Goal: Task Accomplishment & Management: Manage account settings

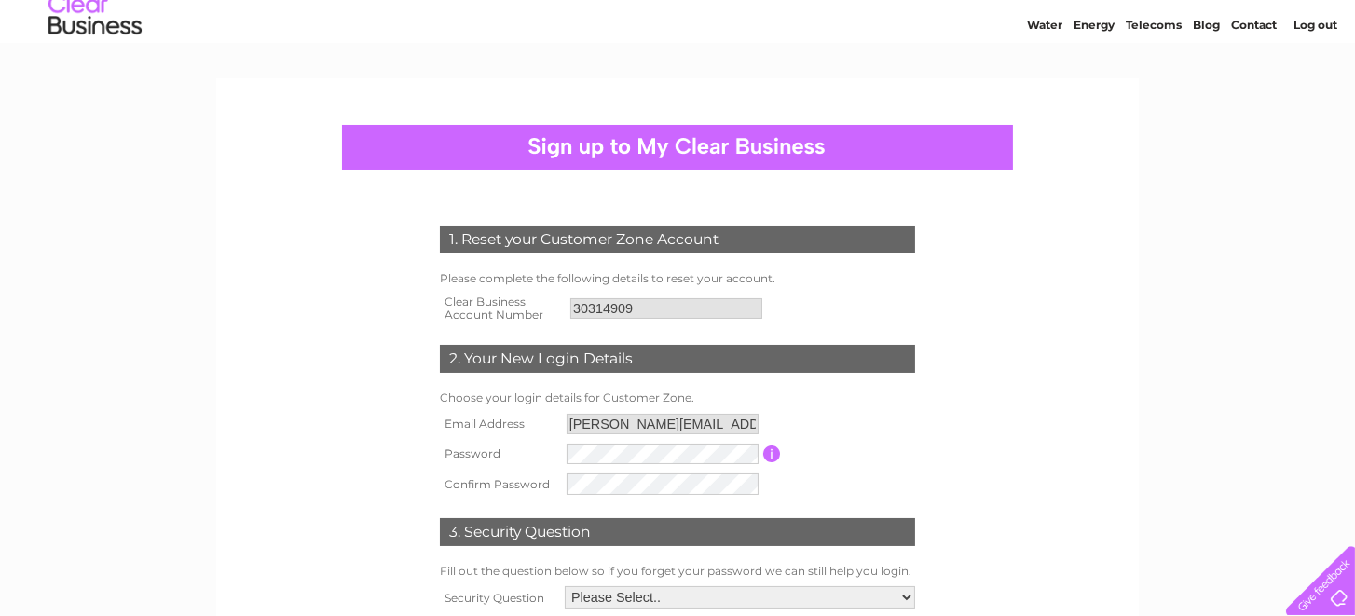
scroll to position [93, 0]
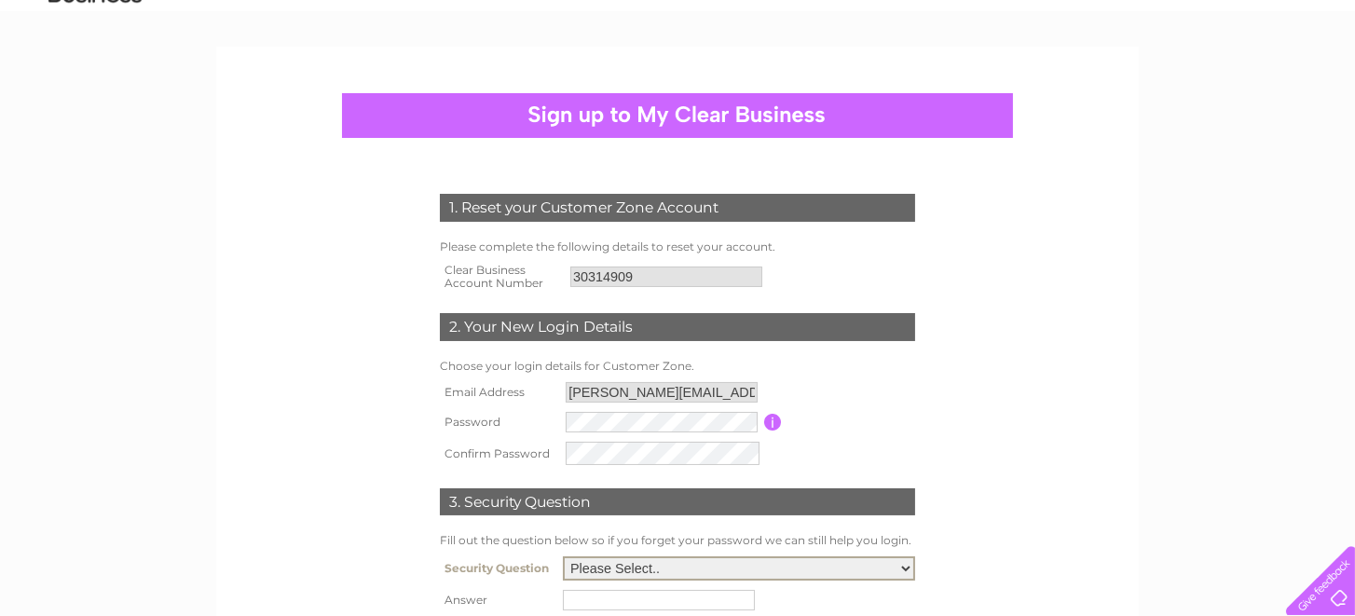
click at [593, 556] on select "Please Select.. In what town or city was your first job? In what town or city d…" at bounding box center [739, 568] width 352 height 24
select select "1"
click at [563, 554] on select "Please Select.. In what town or city was your first job? In what town or city d…" at bounding box center [739, 566] width 352 height 24
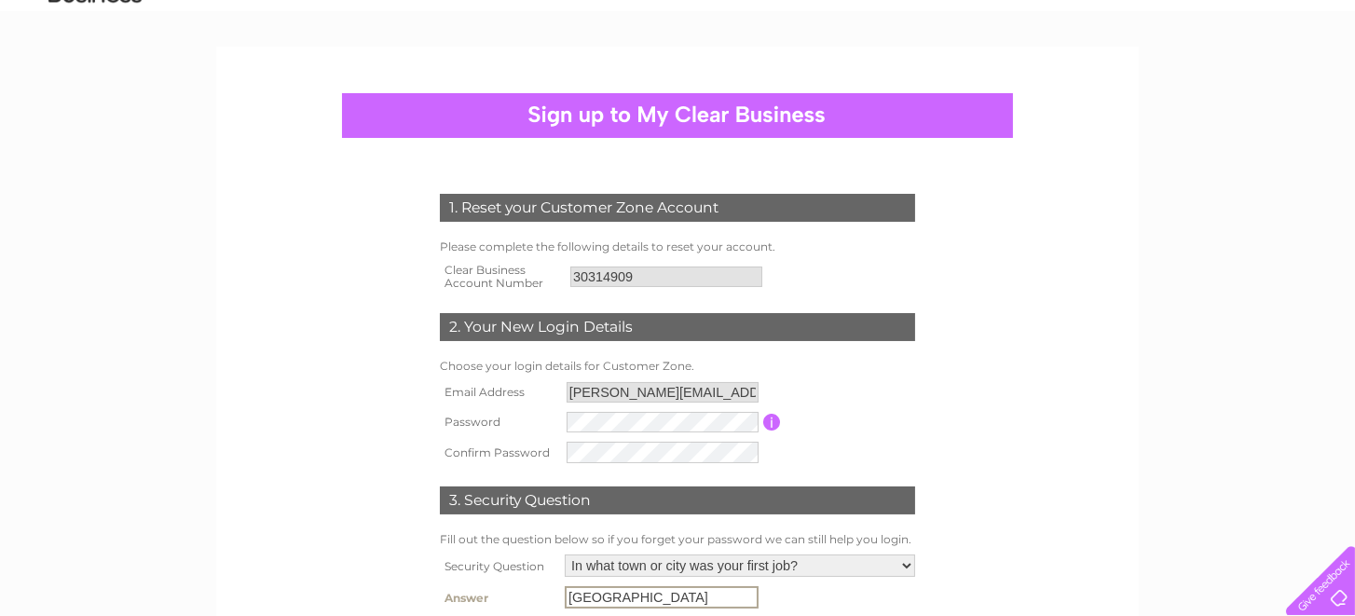
type input "GLASGOW"
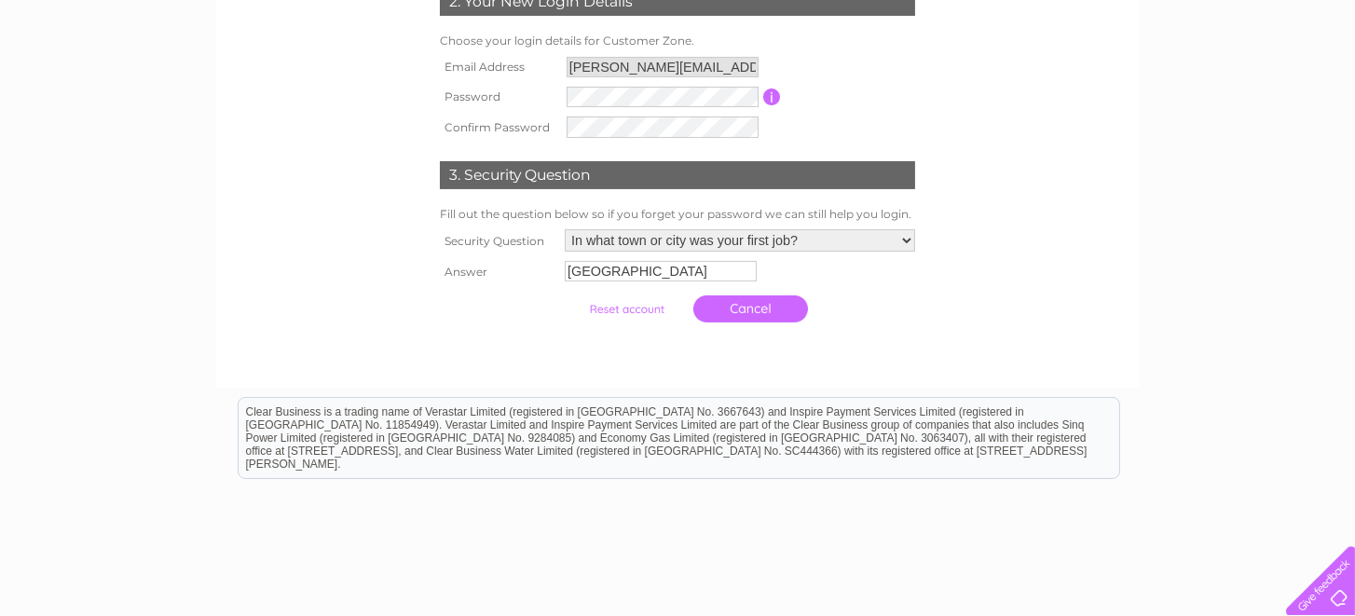
click at [643, 304] on input "submit" at bounding box center [626, 309] width 115 height 26
click at [635, 307] on input "submit" at bounding box center [626, 309] width 115 height 26
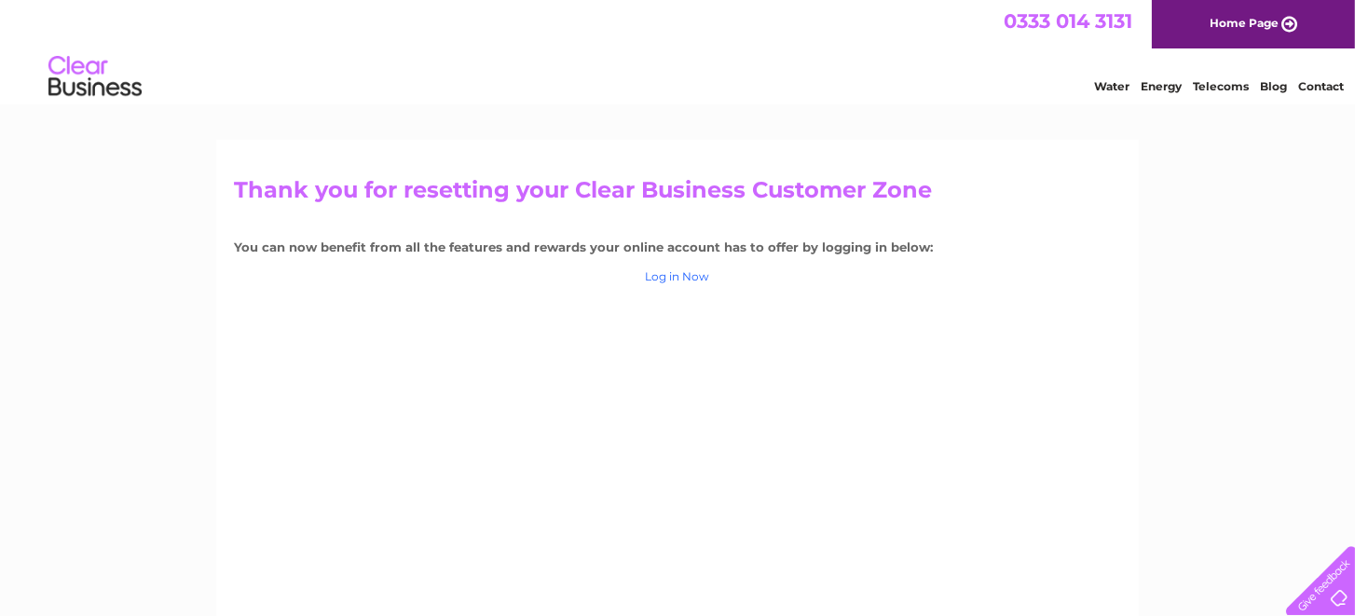
click at [677, 276] on link "Log in Now" at bounding box center [678, 276] width 64 height 14
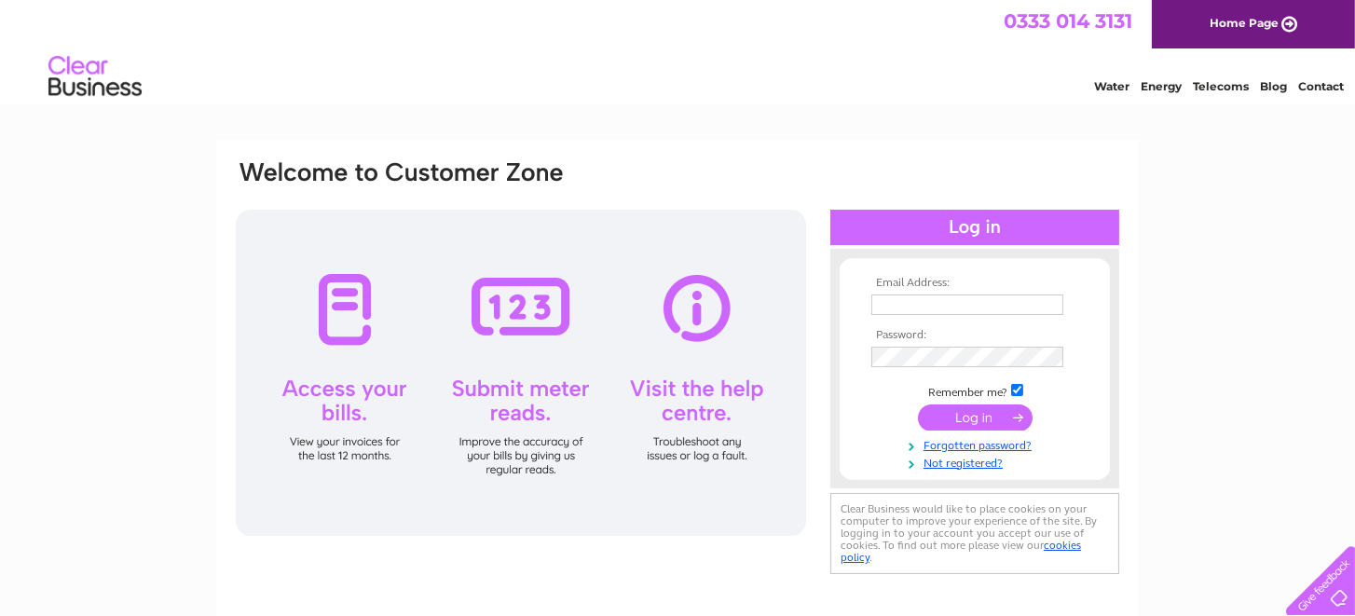
type input "caroline@wwppe.co.uk"
click at [950, 418] on input "submit" at bounding box center [975, 417] width 115 height 26
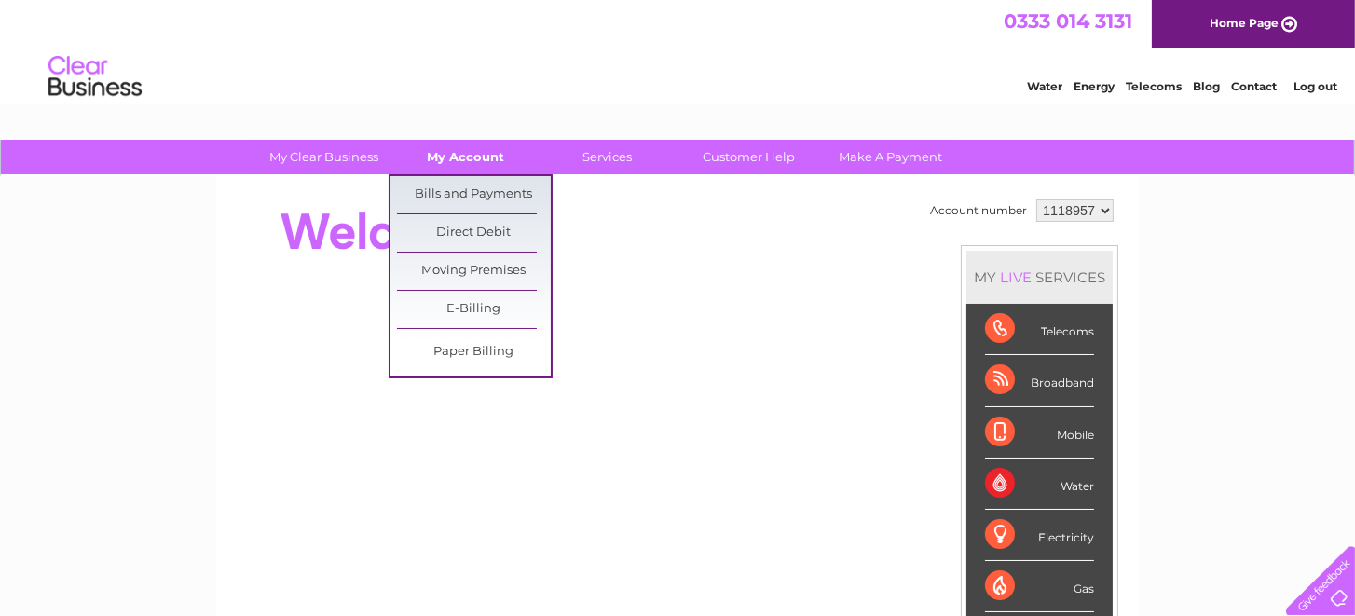
click at [465, 155] on link "My Account" at bounding box center [467, 157] width 154 height 34
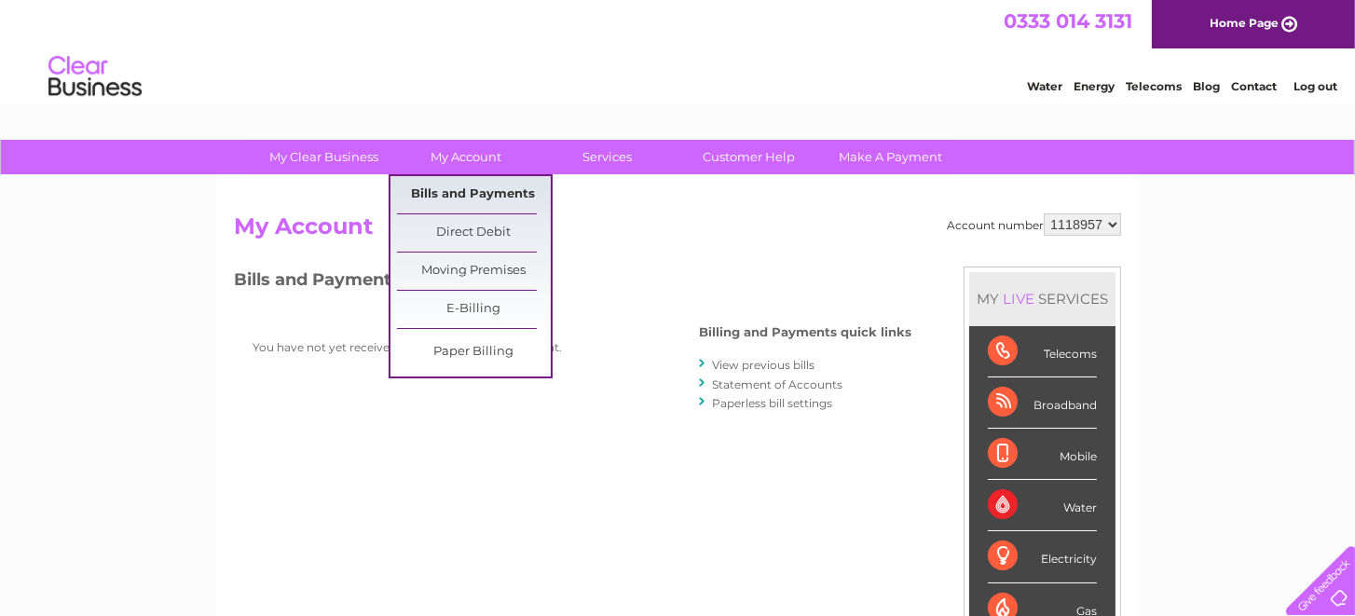
click at [476, 197] on link "Bills and Payments" at bounding box center [474, 194] width 154 height 37
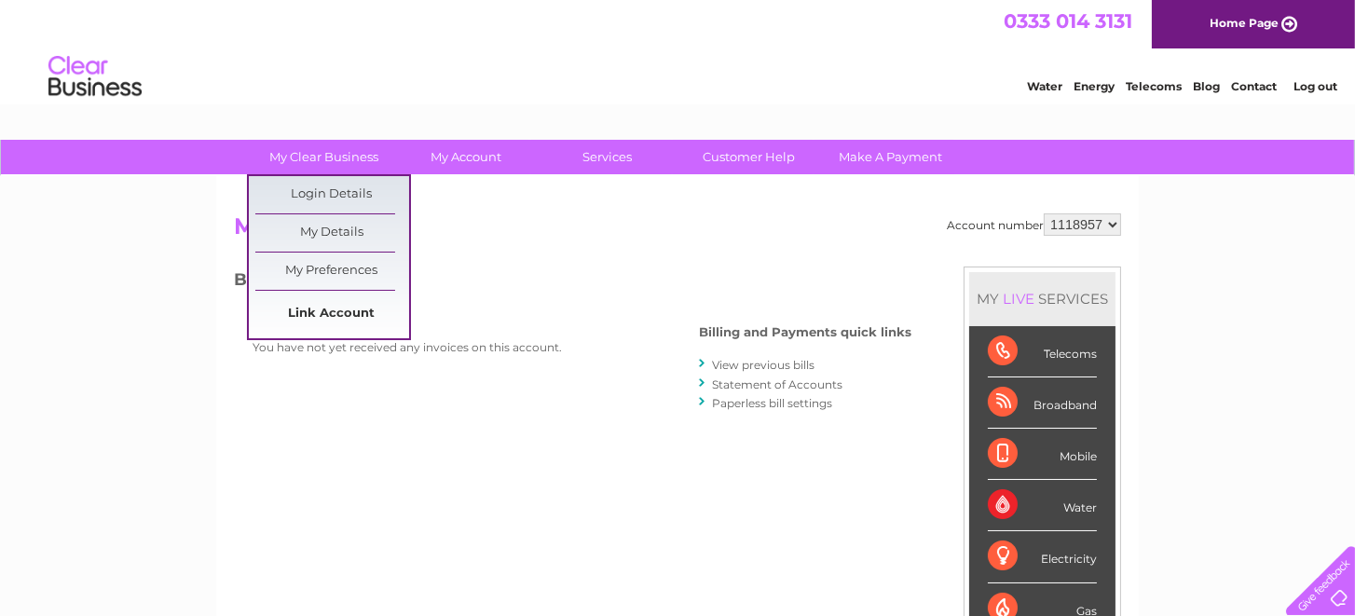
click at [343, 308] on link "Link Account" at bounding box center [332, 313] width 154 height 37
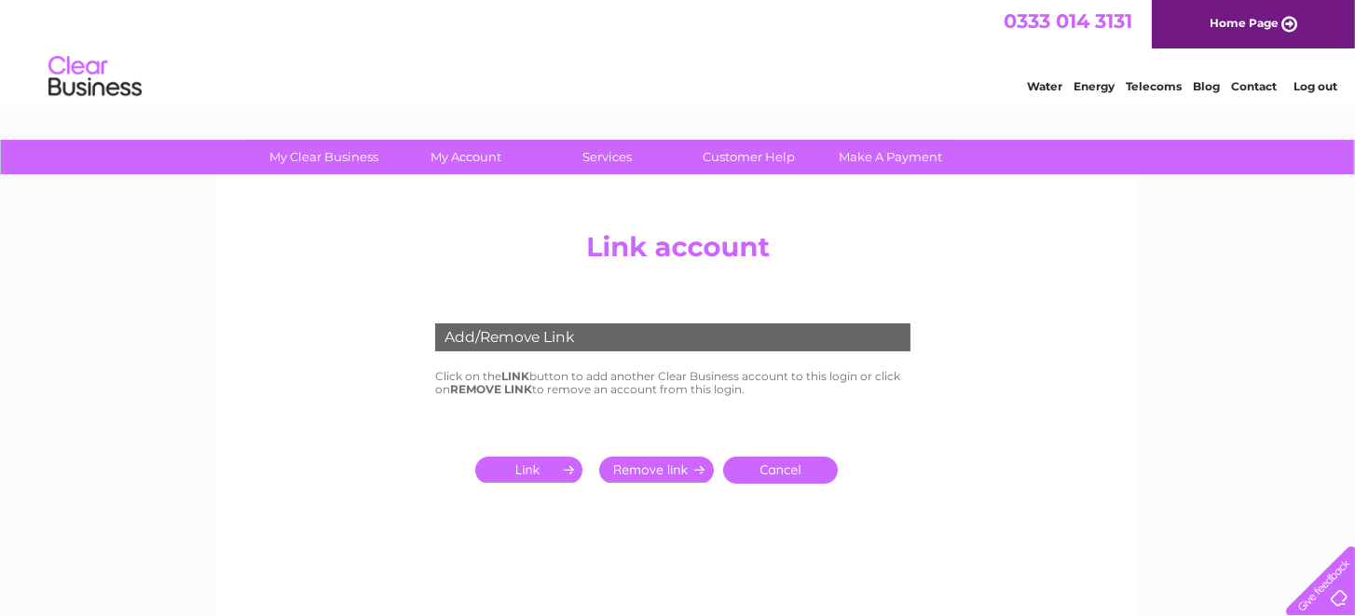
click at [541, 466] on input "submit" at bounding box center [532, 470] width 115 height 26
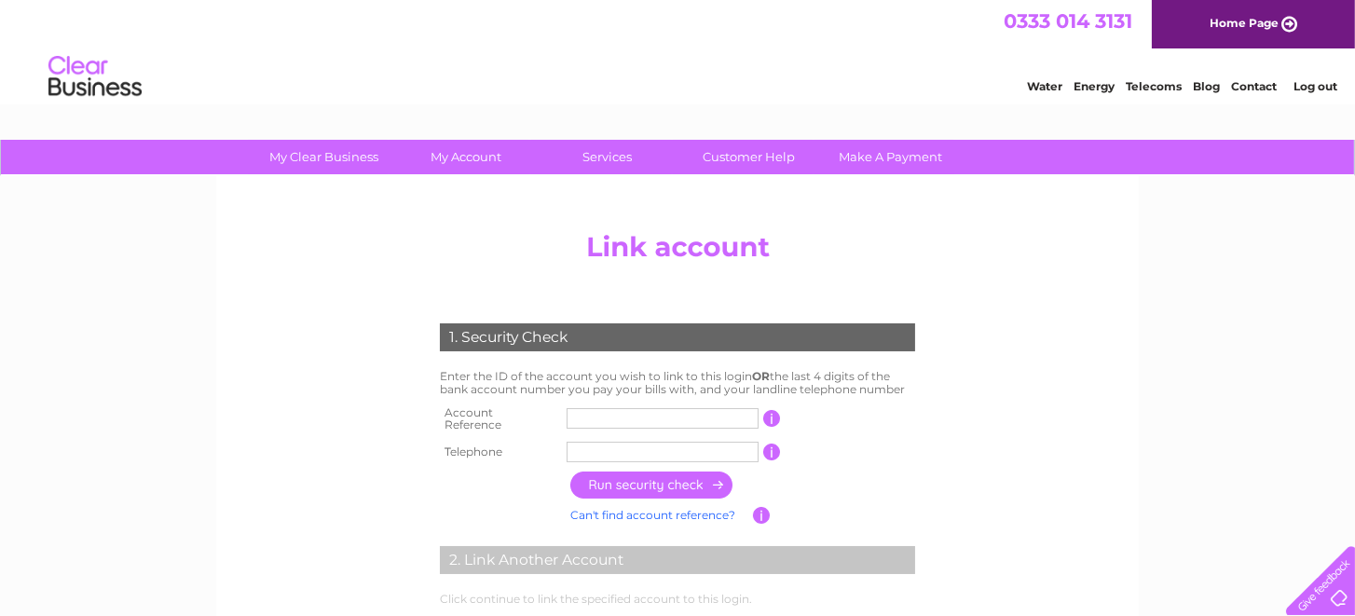
click at [588, 416] on input "text" at bounding box center [663, 418] width 192 height 21
type input "30314909"
click at [581, 442] on input "text" at bounding box center [663, 452] width 192 height 21
type input "07712346488"
click at [634, 482] on input "button" at bounding box center [652, 485] width 164 height 27
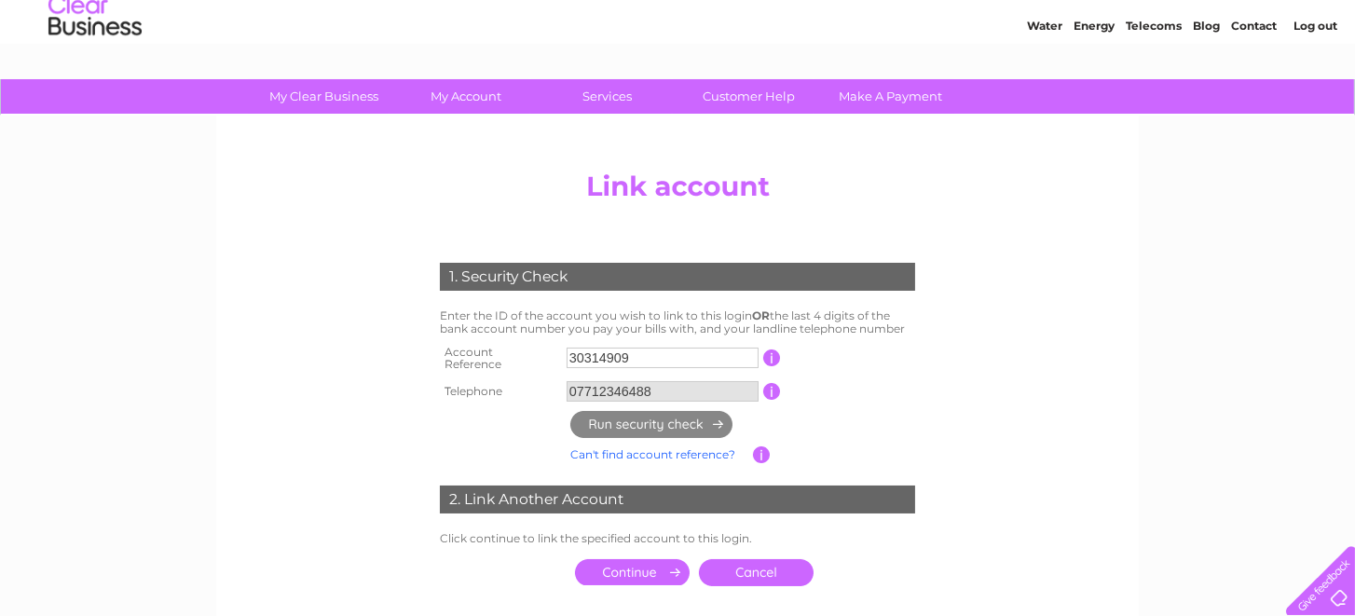
scroll to position [93, 0]
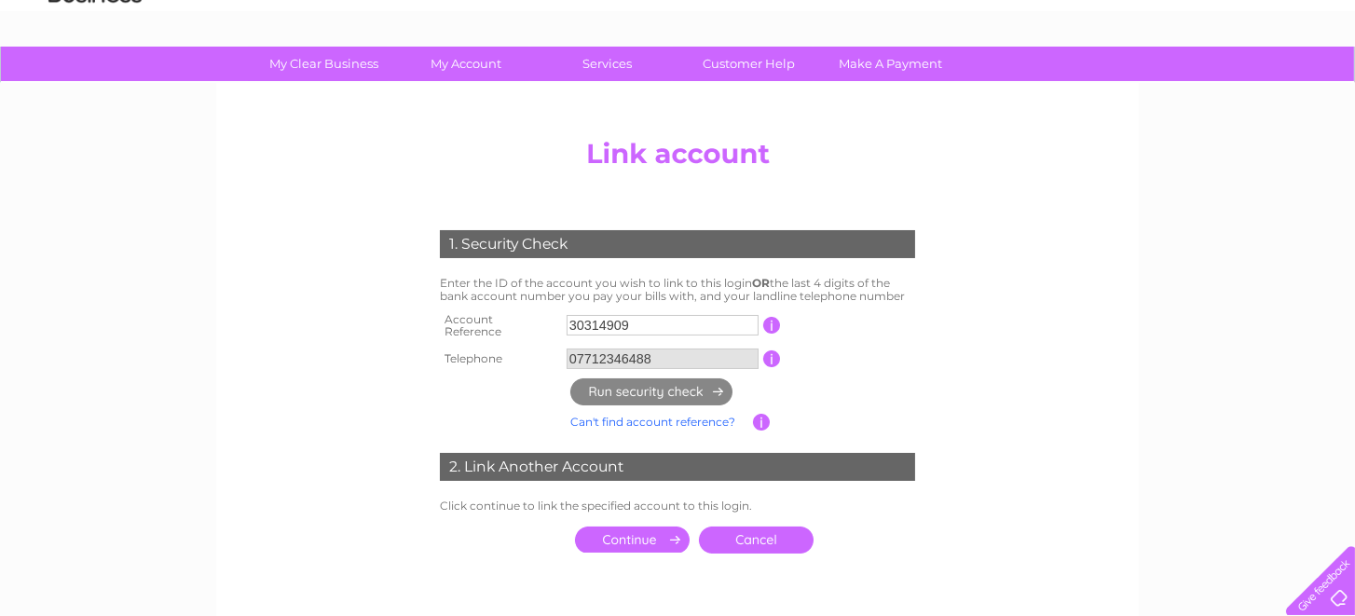
click at [649, 532] on input "submit" at bounding box center [632, 539] width 115 height 26
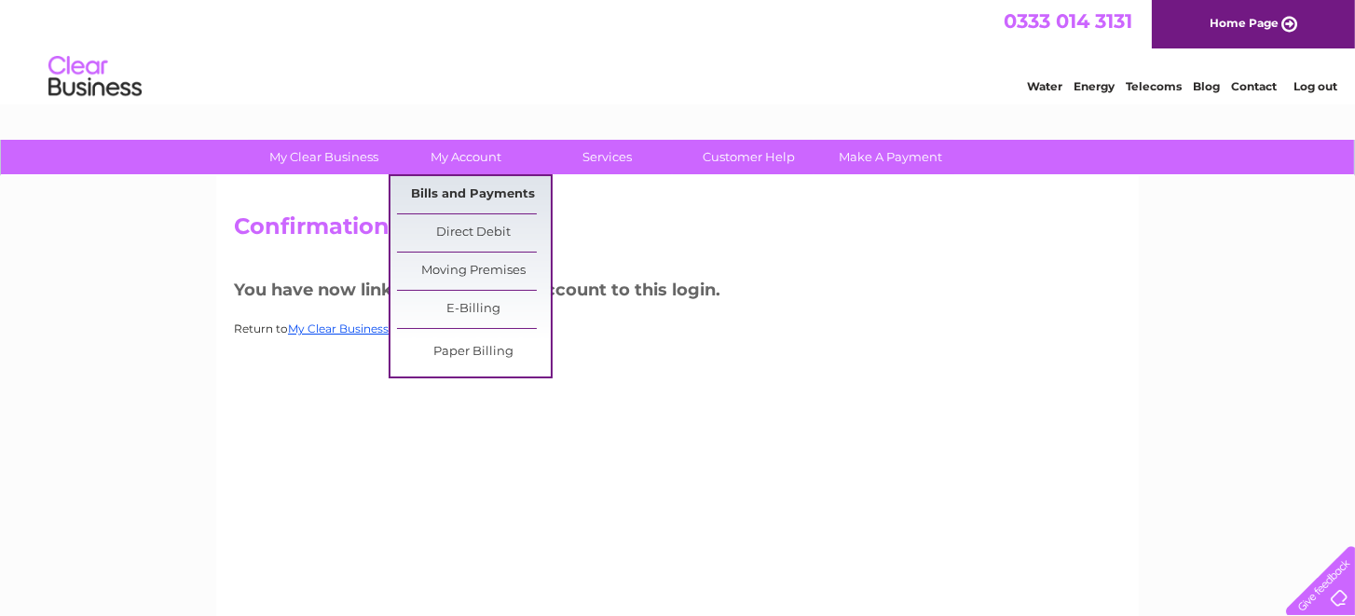
click at [456, 196] on link "Bills and Payments" at bounding box center [474, 194] width 154 height 37
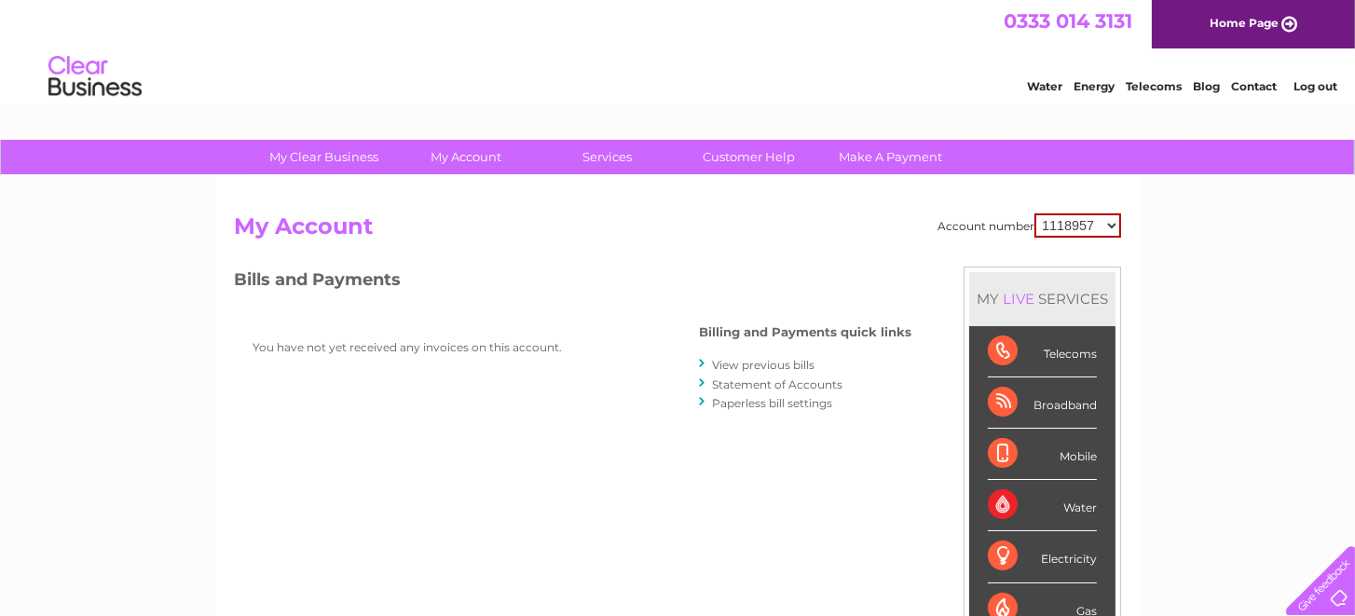
click at [1107, 219] on select "1118957 30314909" at bounding box center [1077, 225] width 87 height 24
select select "30314909"
click at [1035, 213] on select "1118957 30314909" at bounding box center [1077, 225] width 87 height 24
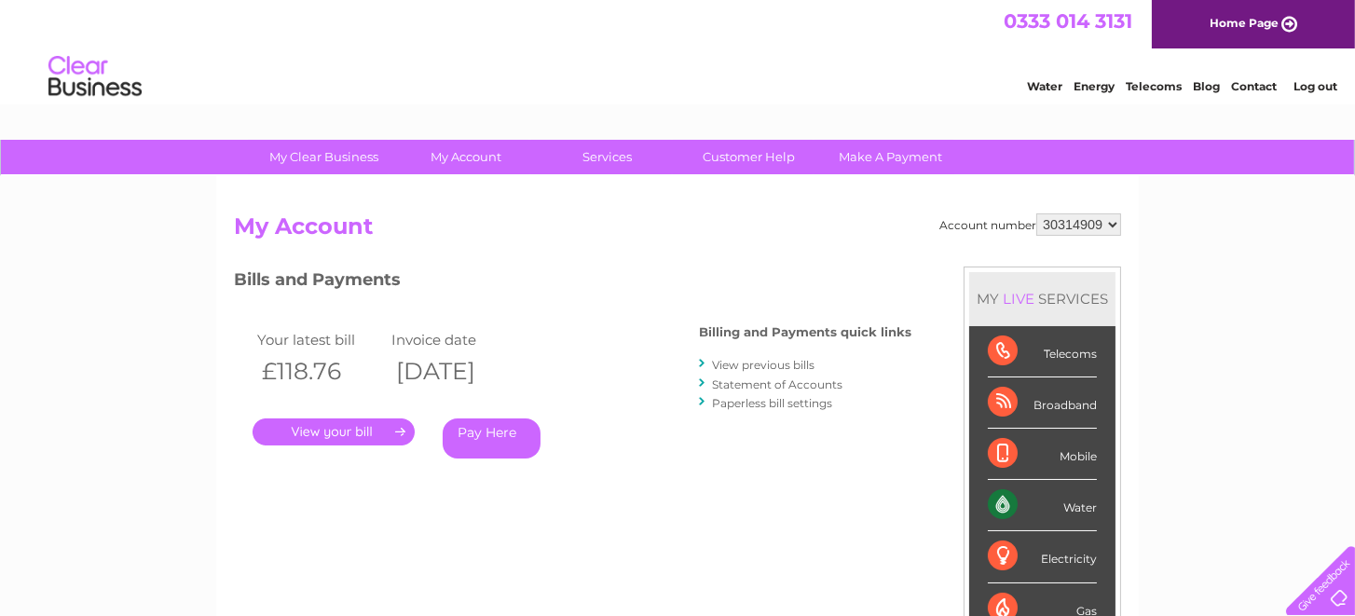
click at [280, 432] on link "." at bounding box center [334, 431] width 162 height 27
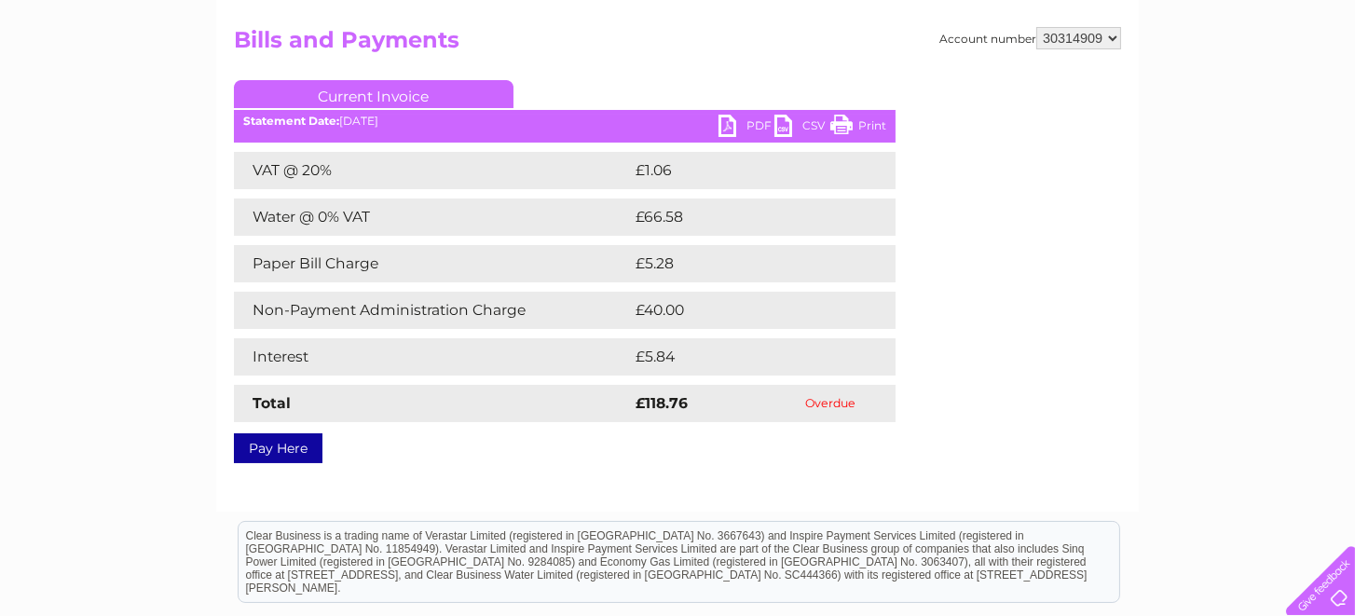
scroll to position [93, 0]
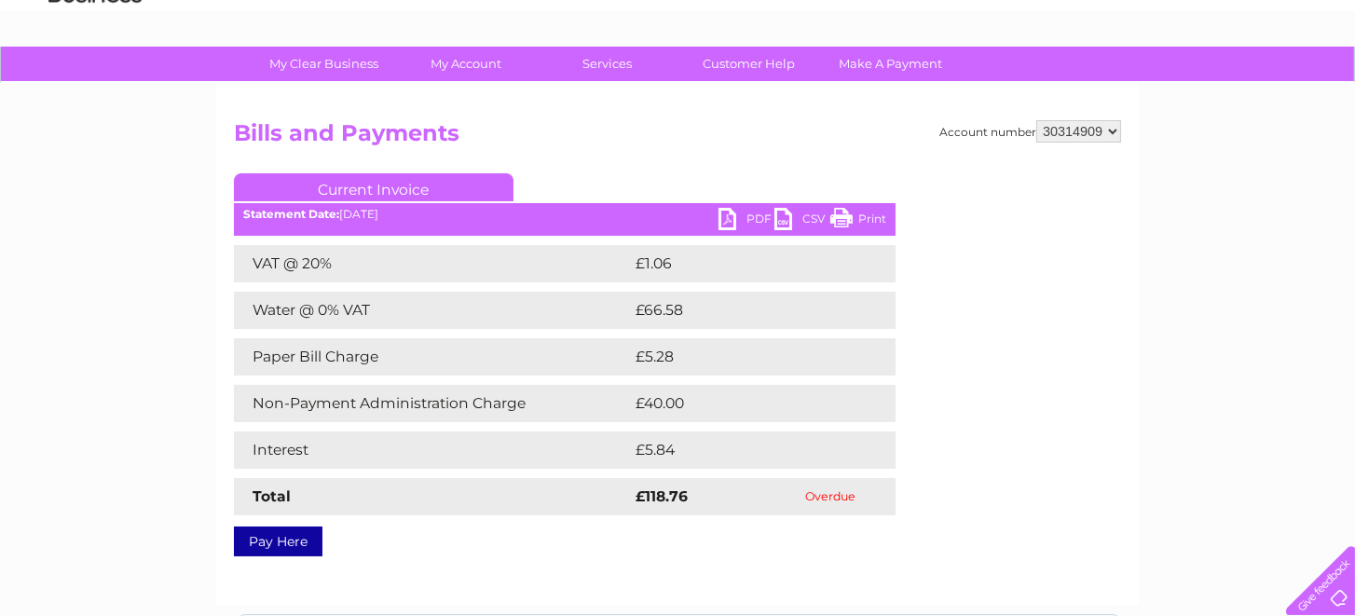
click at [390, 186] on link "Current Invoice" at bounding box center [374, 187] width 280 height 28
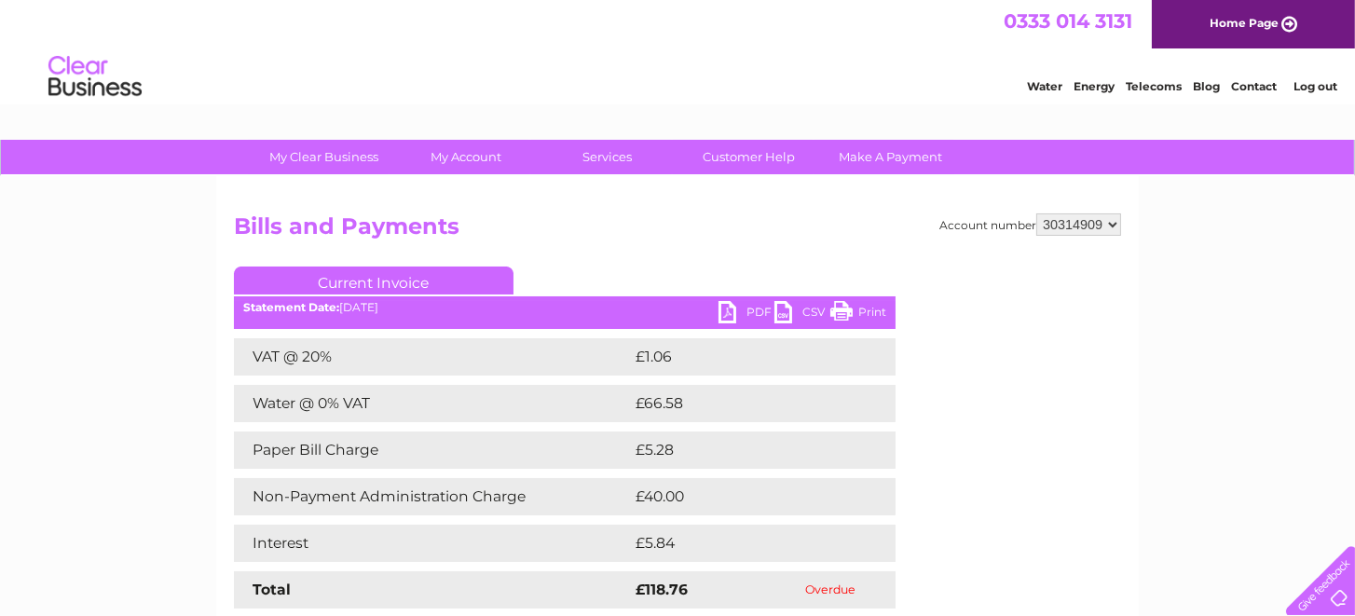
scroll to position [0, 0]
click at [192, 248] on div "My Clear Business Login Details My Details My Preferences Link Account My Accou…" at bounding box center [677, 578] width 1355 height 877
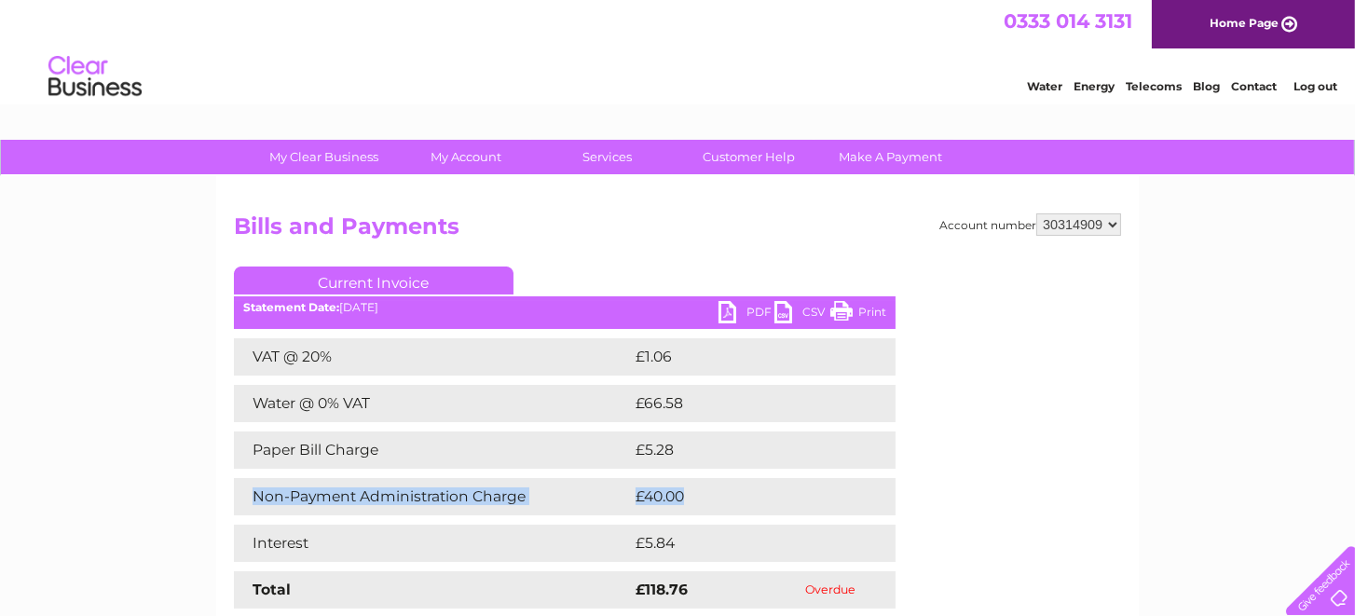
drag, startPoint x: 692, startPoint y: 499, endPoint x: 243, endPoint y: 477, distance: 449.6
click at [243, 477] on div "VAT @ 20% £1.06 Water @ 0% VAT £66.58 Paper Bill Charge £5.28 Non-Payment Admin…" at bounding box center [565, 473] width 662 height 270
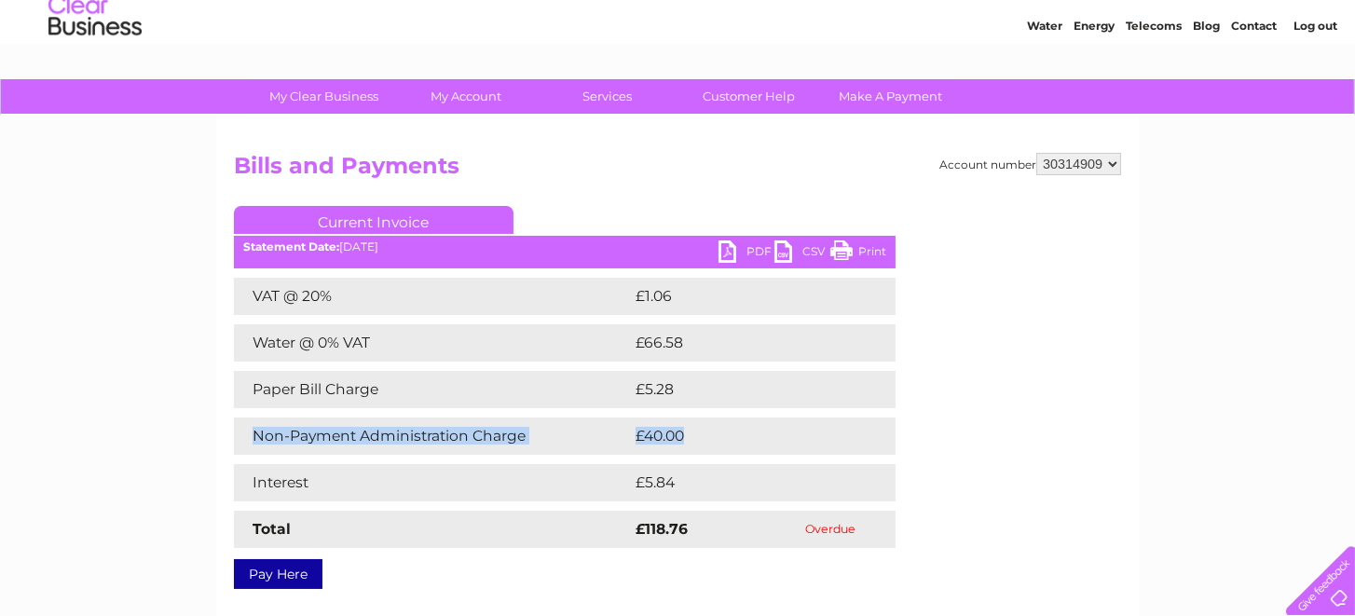
scroll to position [93, 0]
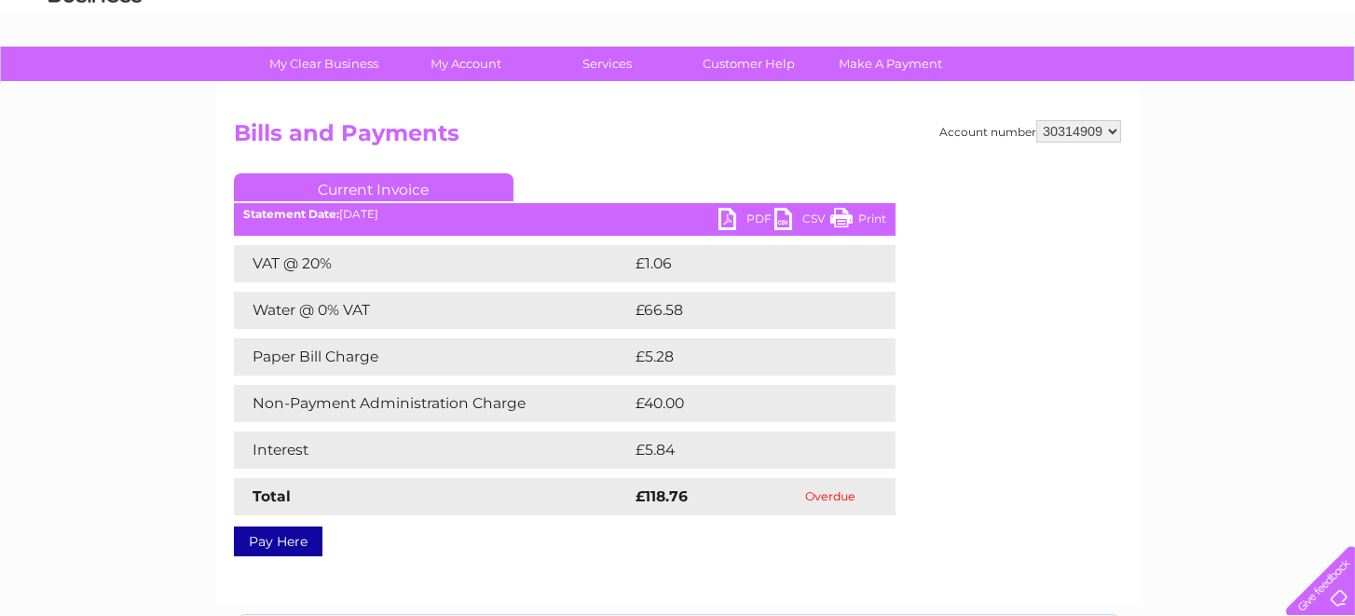
click at [414, 187] on link "Current Invoice" at bounding box center [374, 187] width 280 height 28
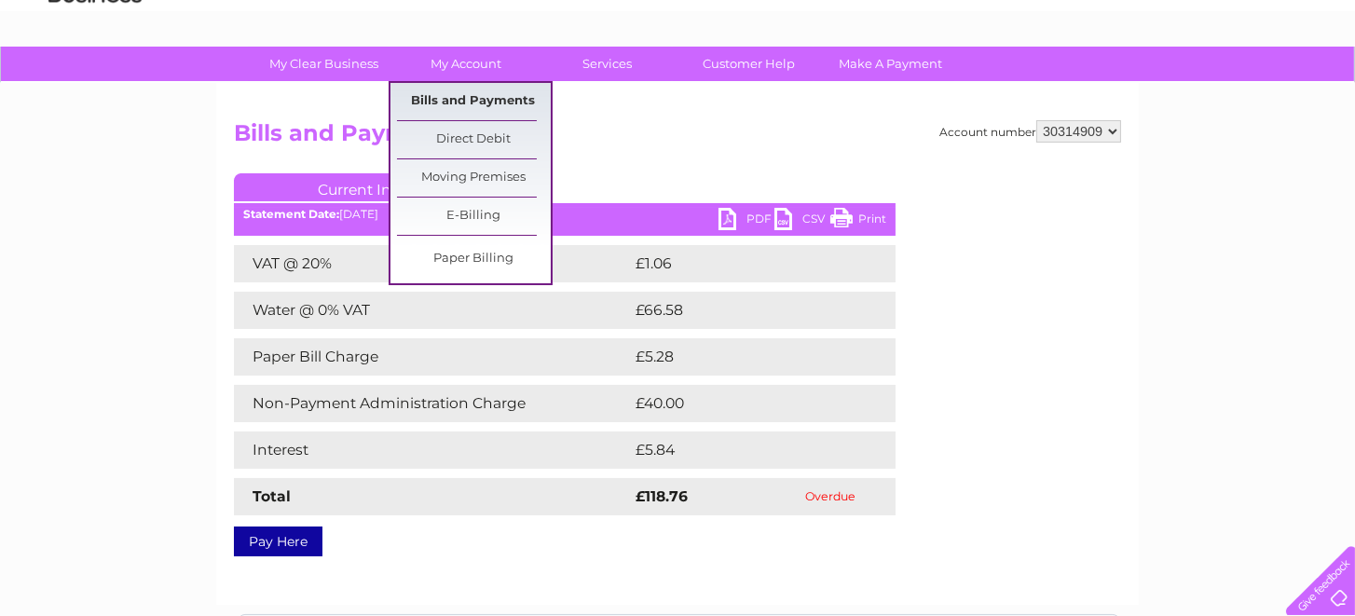
click at [469, 89] on link "Bills and Payments" at bounding box center [474, 101] width 154 height 37
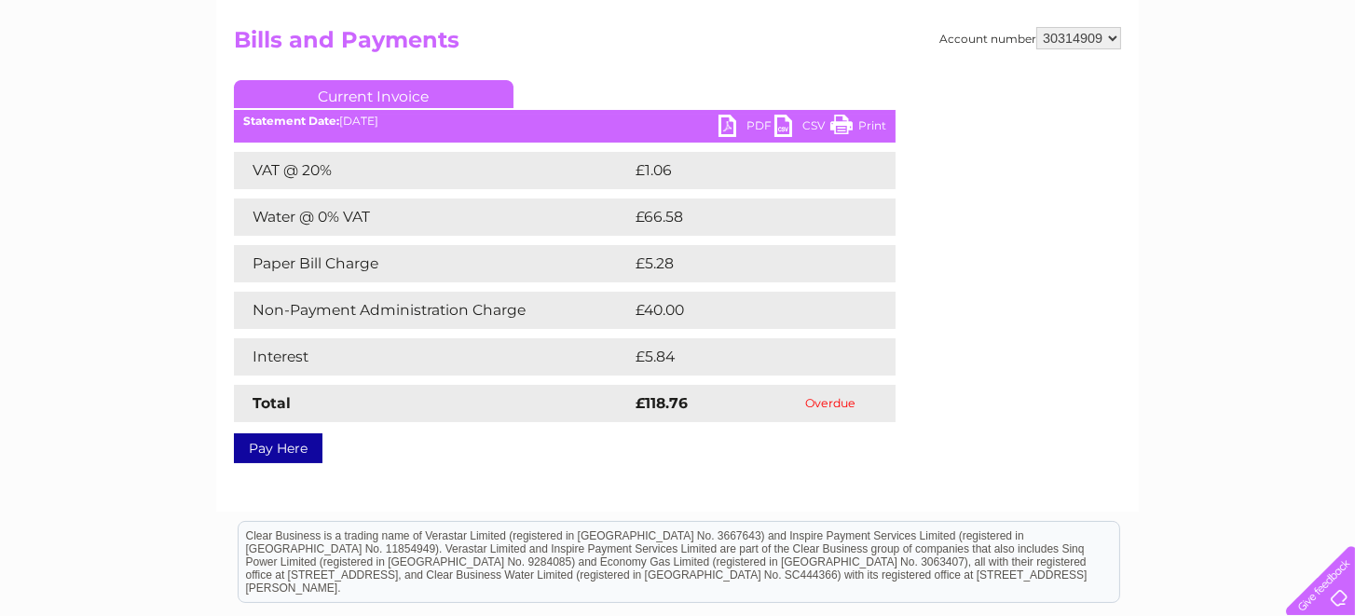
scroll to position [247, 0]
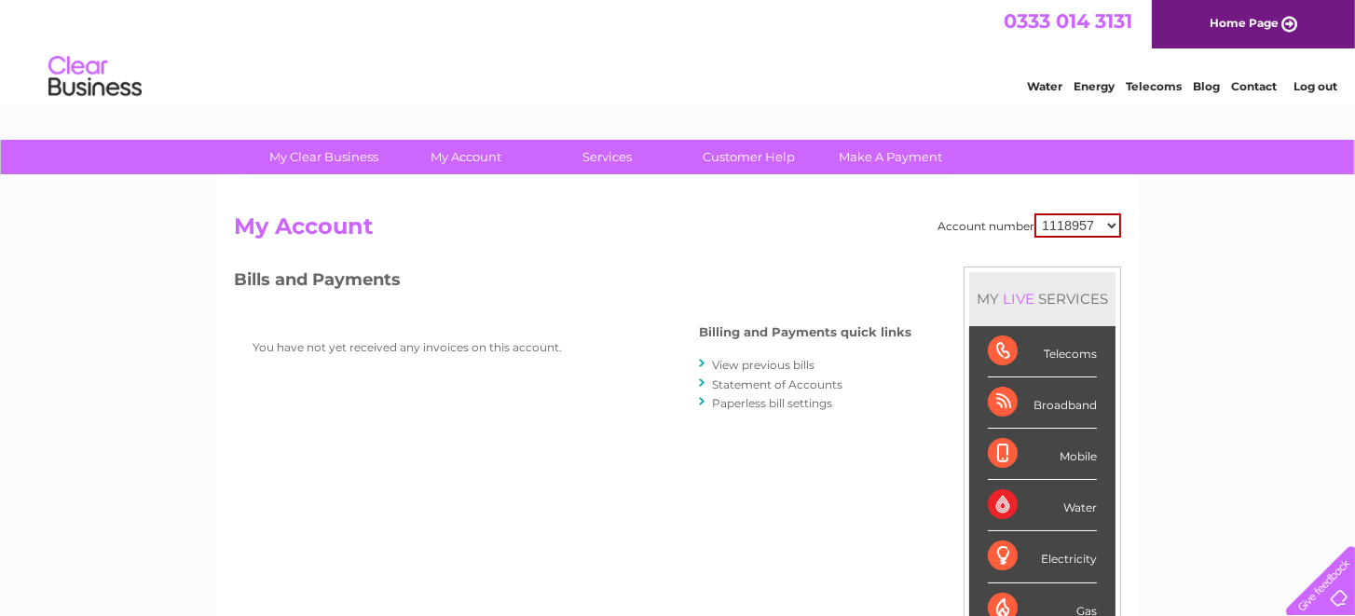
click at [1103, 218] on select "1118957 30314909" at bounding box center [1077, 225] width 87 height 24
select select "30314909"
click at [1035, 213] on select "1118957 30314909" at bounding box center [1077, 225] width 87 height 24
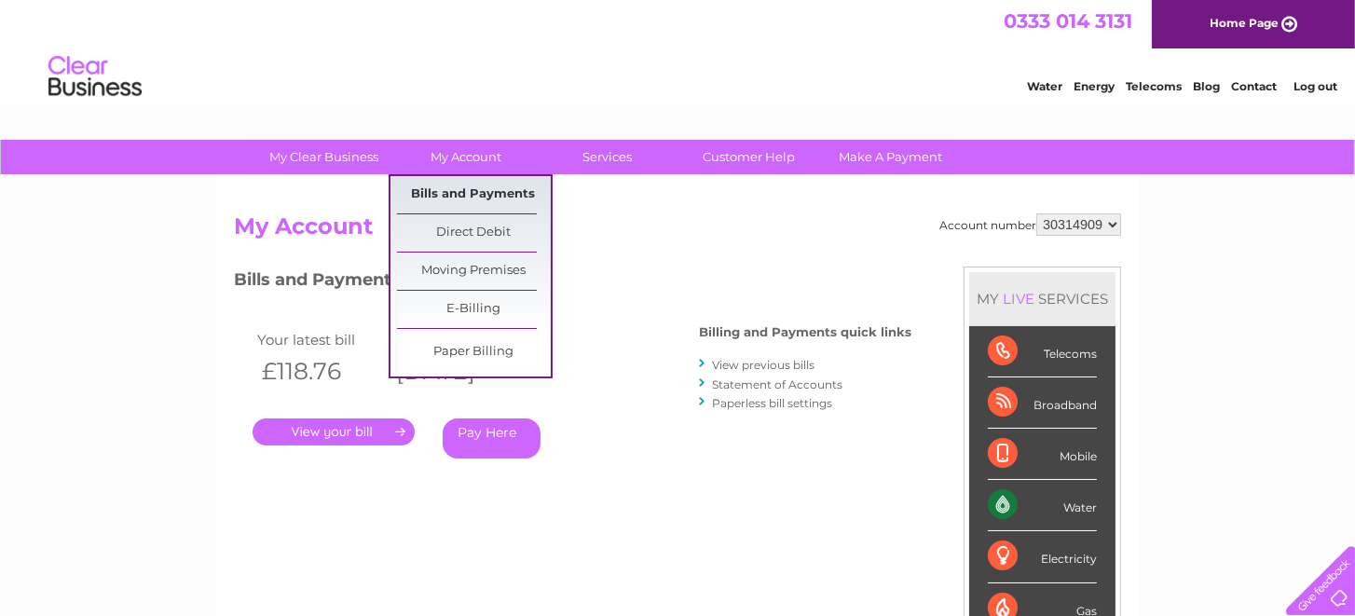
click at [431, 190] on link "Bills and Payments" at bounding box center [474, 194] width 154 height 37
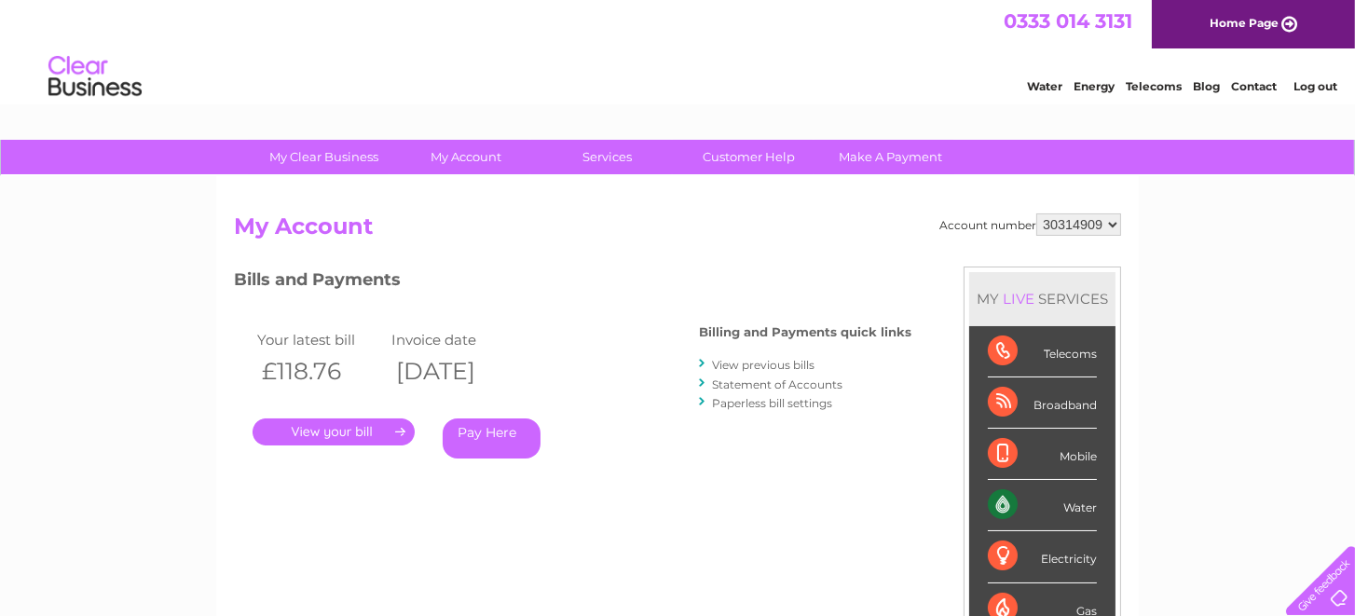
click at [733, 363] on link "View previous bills" at bounding box center [763, 365] width 103 height 14
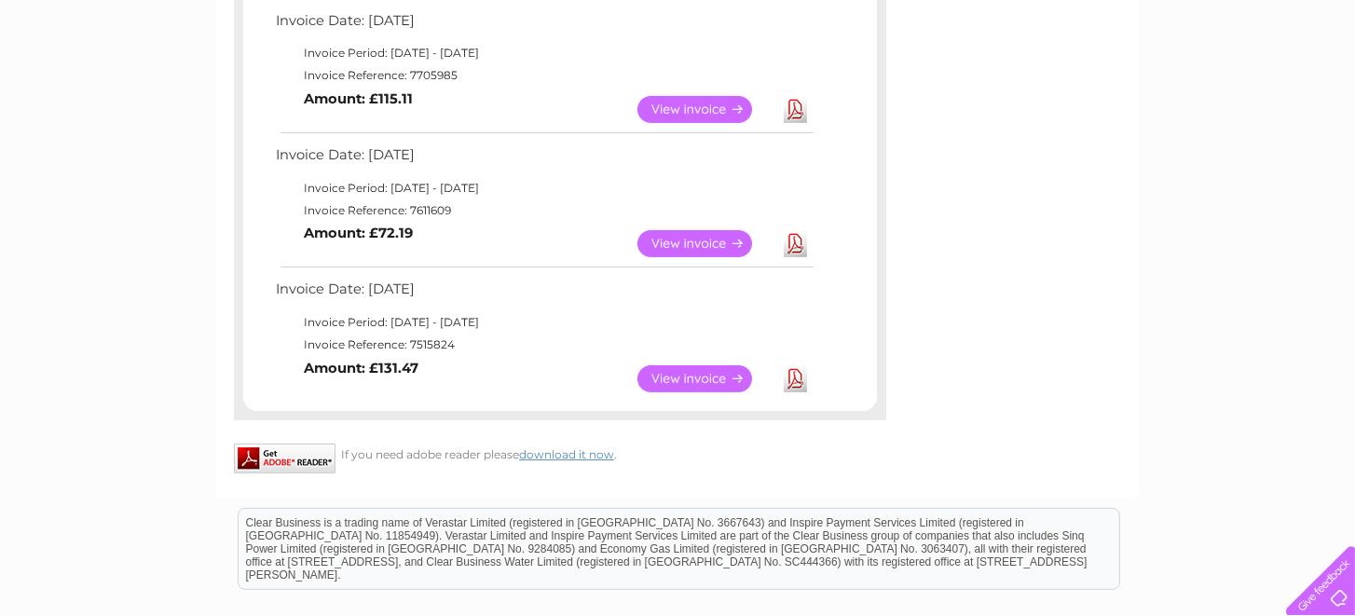
scroll to position [745, 0]
